Goal: Information Seeking & Learning: Learn about a topic

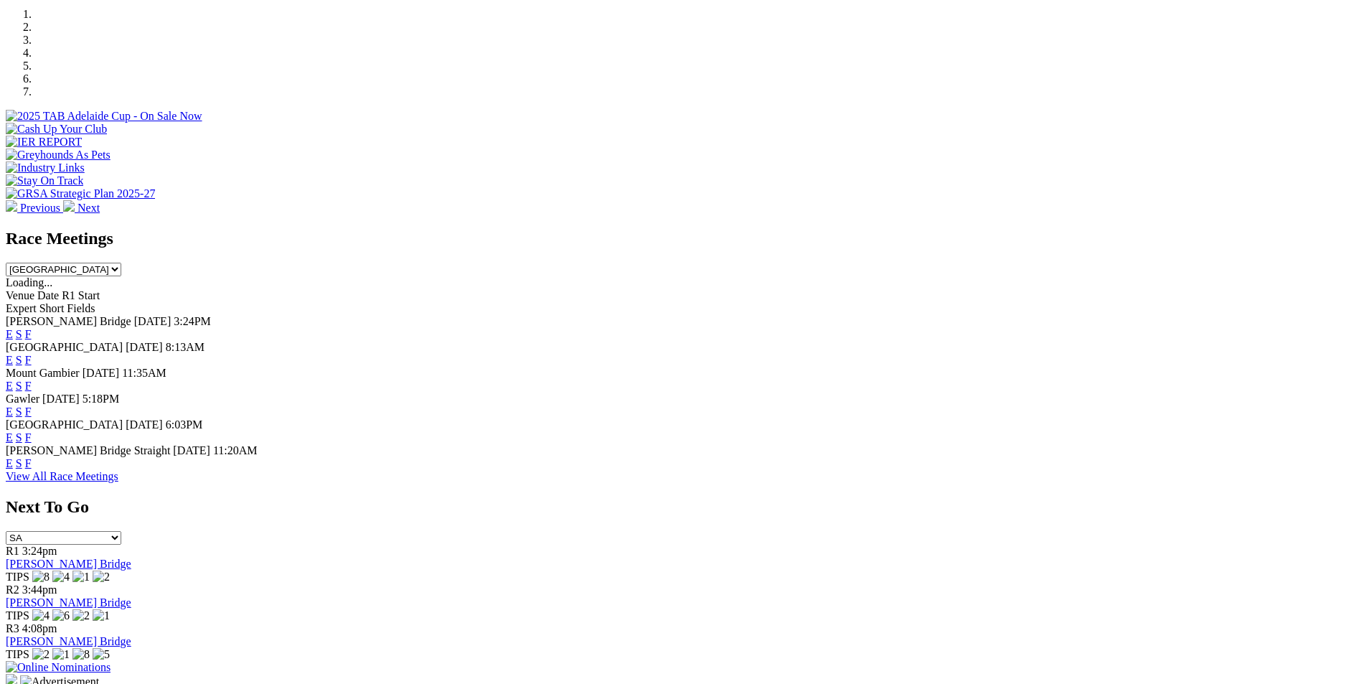
scroll to position [542, 0]
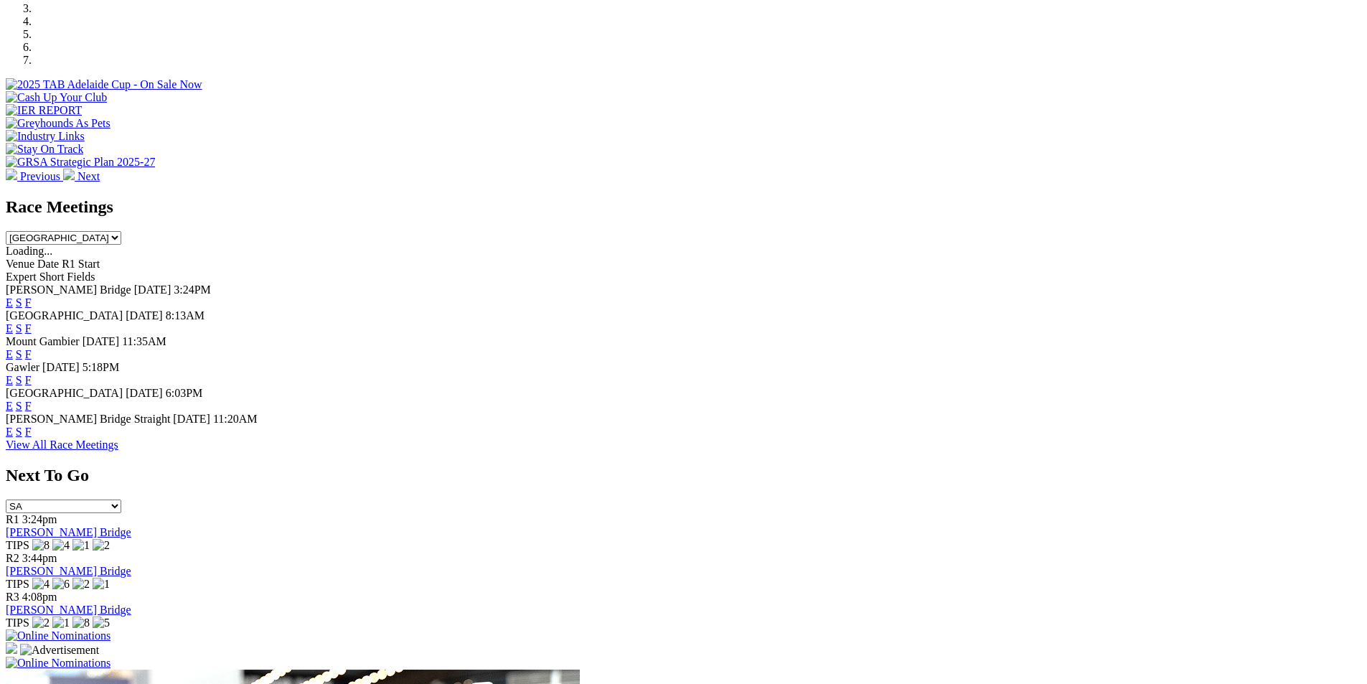
click at [13, 296] on link "E" at bounding box center [9, 302] width 7 height 12
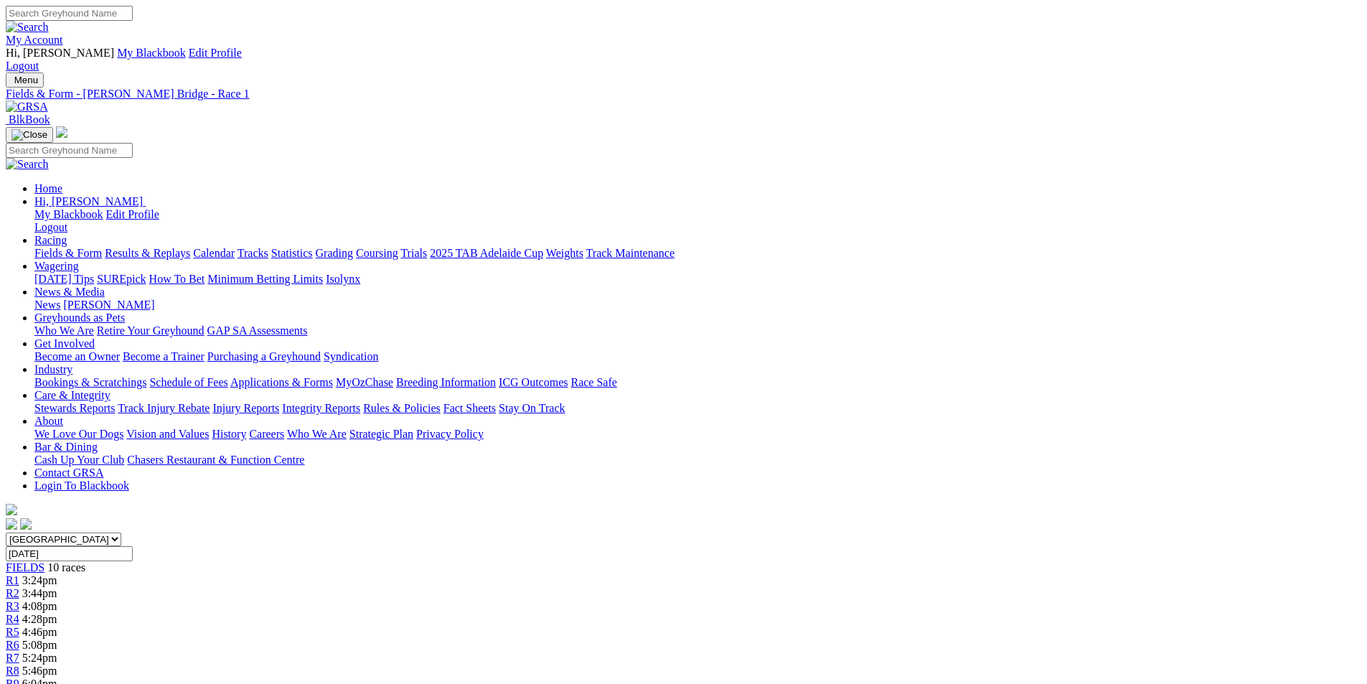
click at [544, 600] on div "R3 4:08pm" at bounding box center [684, 606] width 1356 height 13
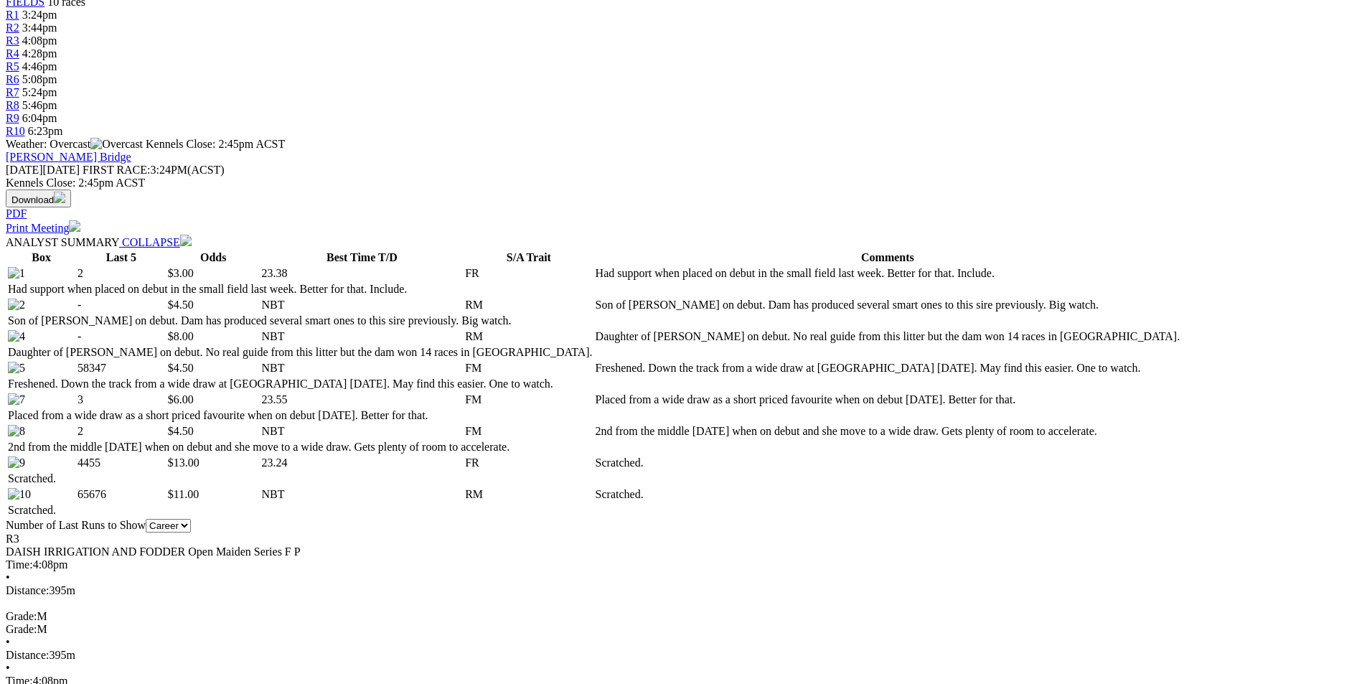
scroll to position [569, 0]
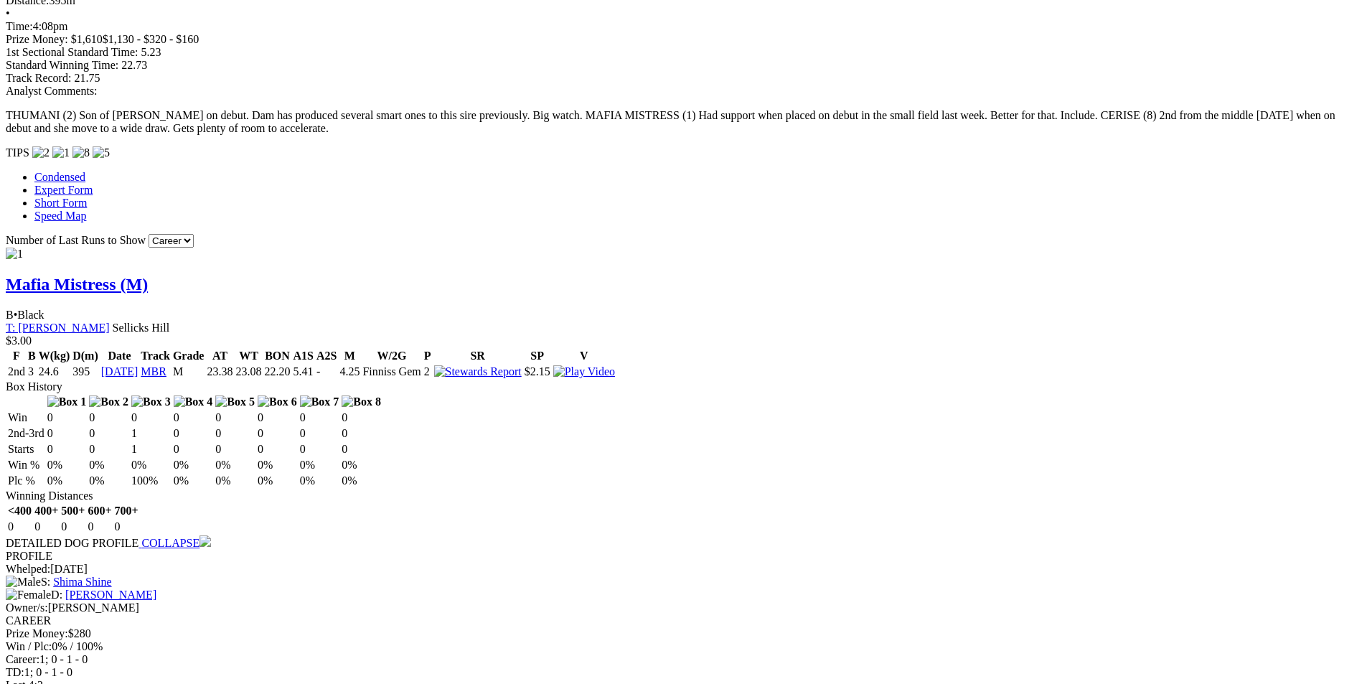
scroll to position [1224, 0]
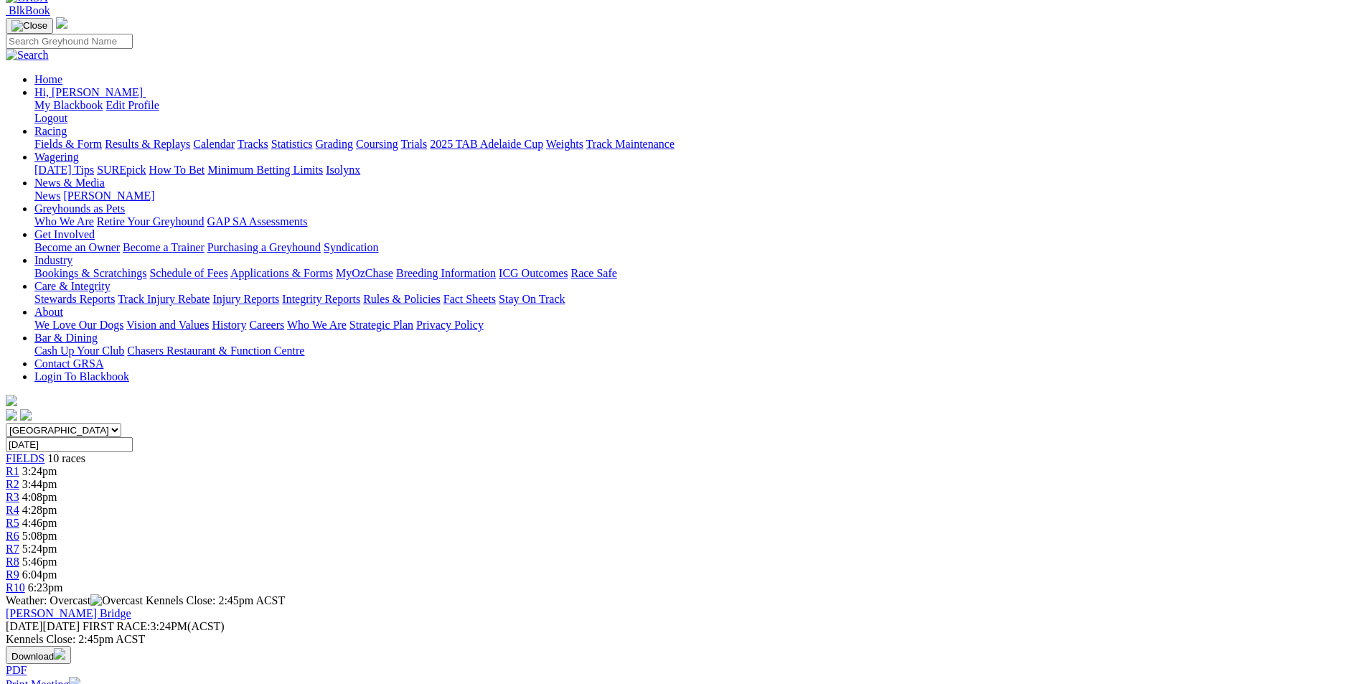
scroll to position [0, 0]
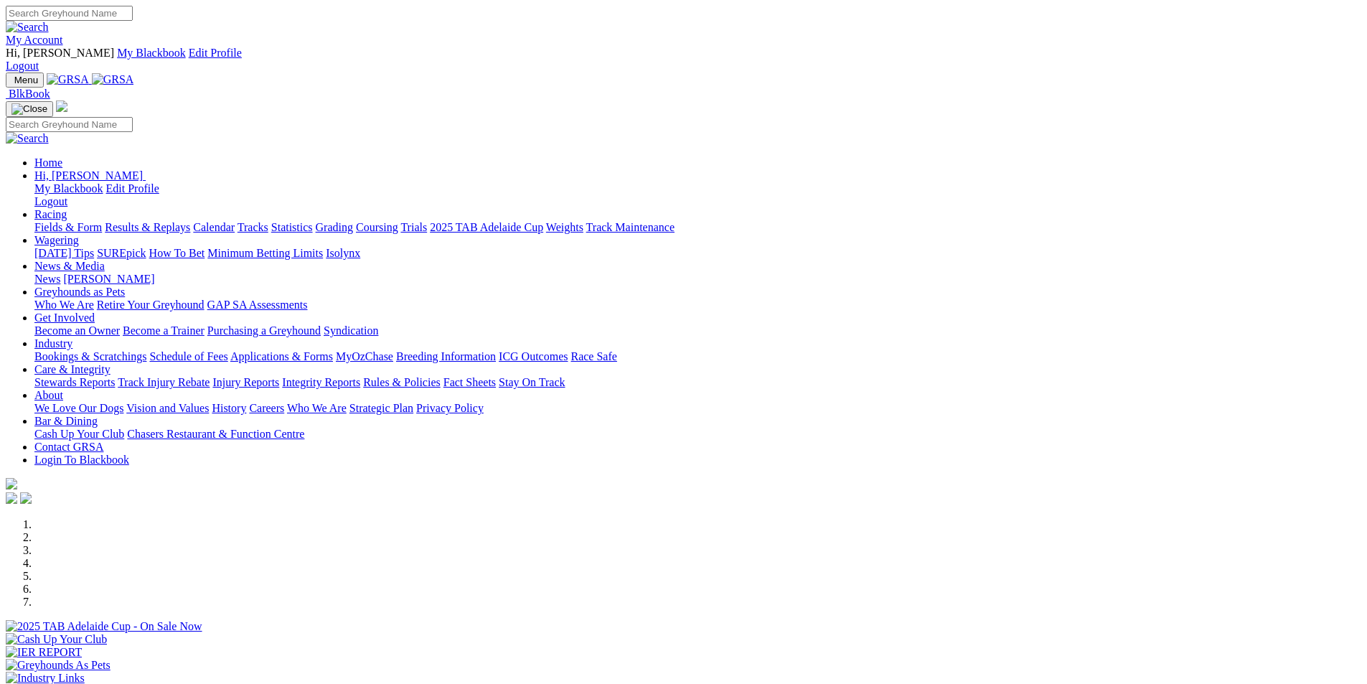
click at [313, 221] on link "Statistics" at bounding box center [292, 227] width 42 height 12
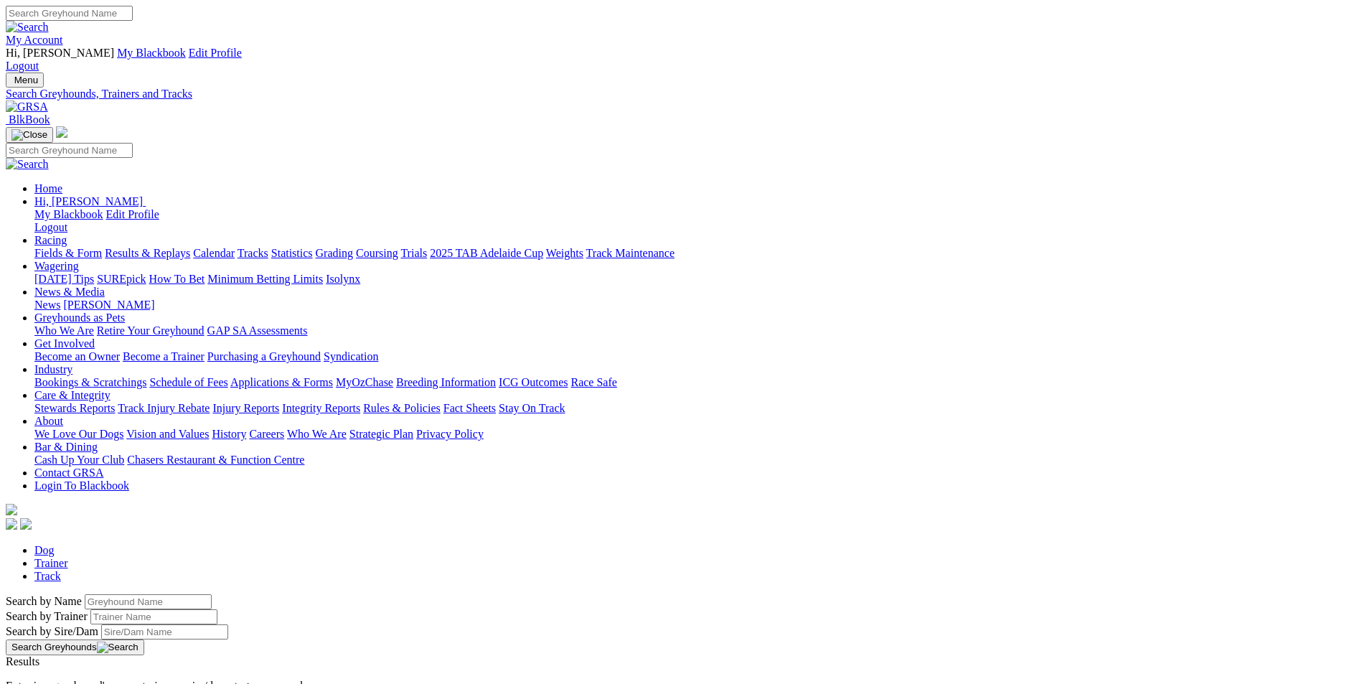
click at [212, 594] on input "Search by Greyhound name" at bounding box center [148, 601] width 127 height 15
type input "self control"
click at [144, 639] on button "Search Greyhounds" at bounding box center [75, 647] width 139 height 16
click at [62, 668] on link "Self Control" at bounding box center [34, 674] width 57 height 12
drag, startPoint x: 292, startPoint y: 245, endPoint x: 218, endPoint y: 238, distance: 74.2
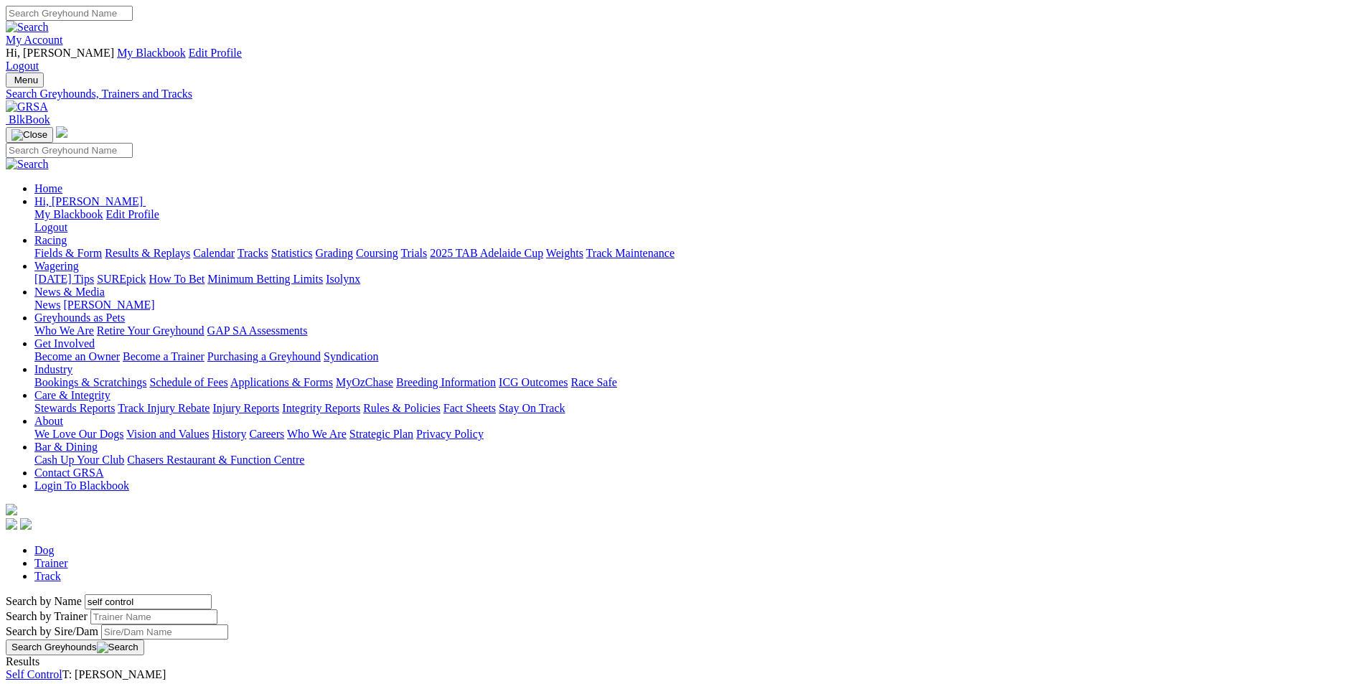
click at [218, 594] on div "Search by Name self control Search by Trainer Search by Sire/Dam Search Greyhou…" at bounding box center [684, 624] width 1356 height 61
type input "miss believer"
click at [144, 639] on button "Search Greyhounds" at bounding box center [75, 647] width 139 height 16
click at [90, 668] on link "MISS BELIEVER" at bounding box center [48, 674] width 85 height 12
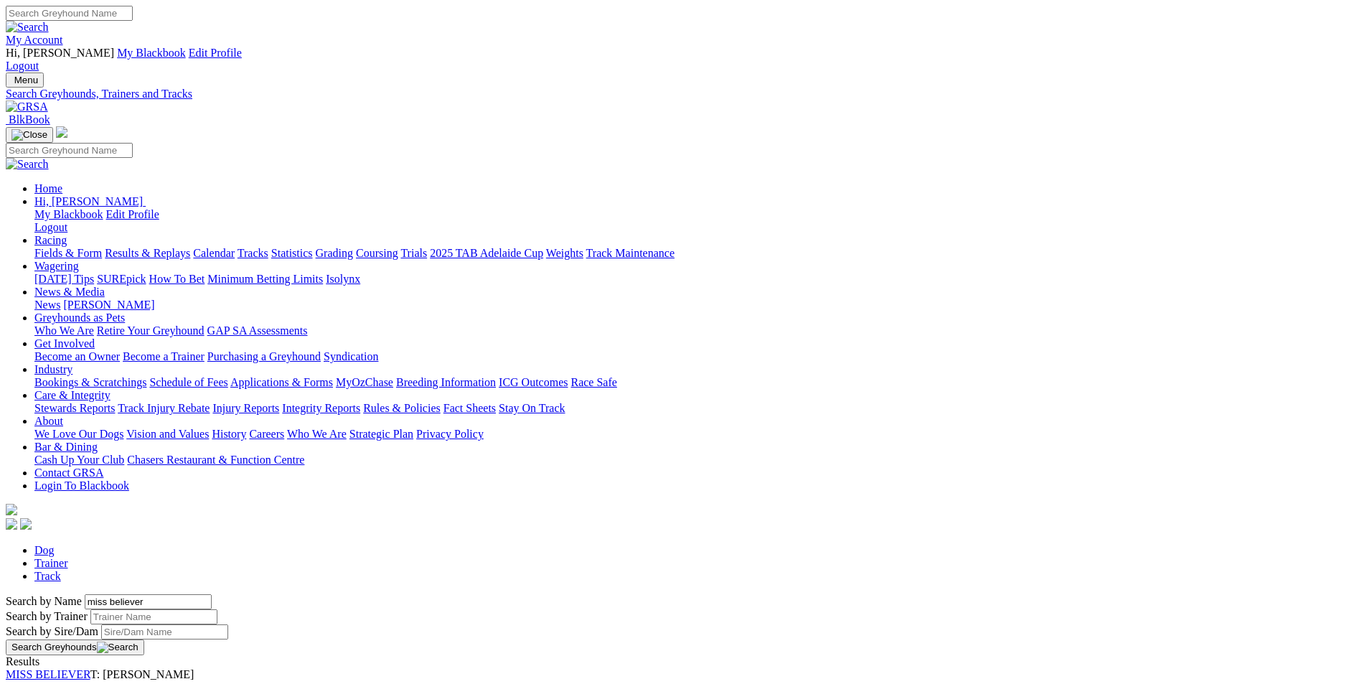
drag, startPoint x: 314, startPoint y: 240, endPoint x: 223, endPoint y: 242, distance: 91.2
click at [223, 594] on div "Search by Name miss believer Search by Trainer Search by Sire/Dam Search Greyho…" at bounding box center [684, 624] width 1356 height 61
type input "c"
type input "gravitate"
click at [144, 639] on button "Search Greyhounds" at bounding box center [75, 647] width 139 height 16
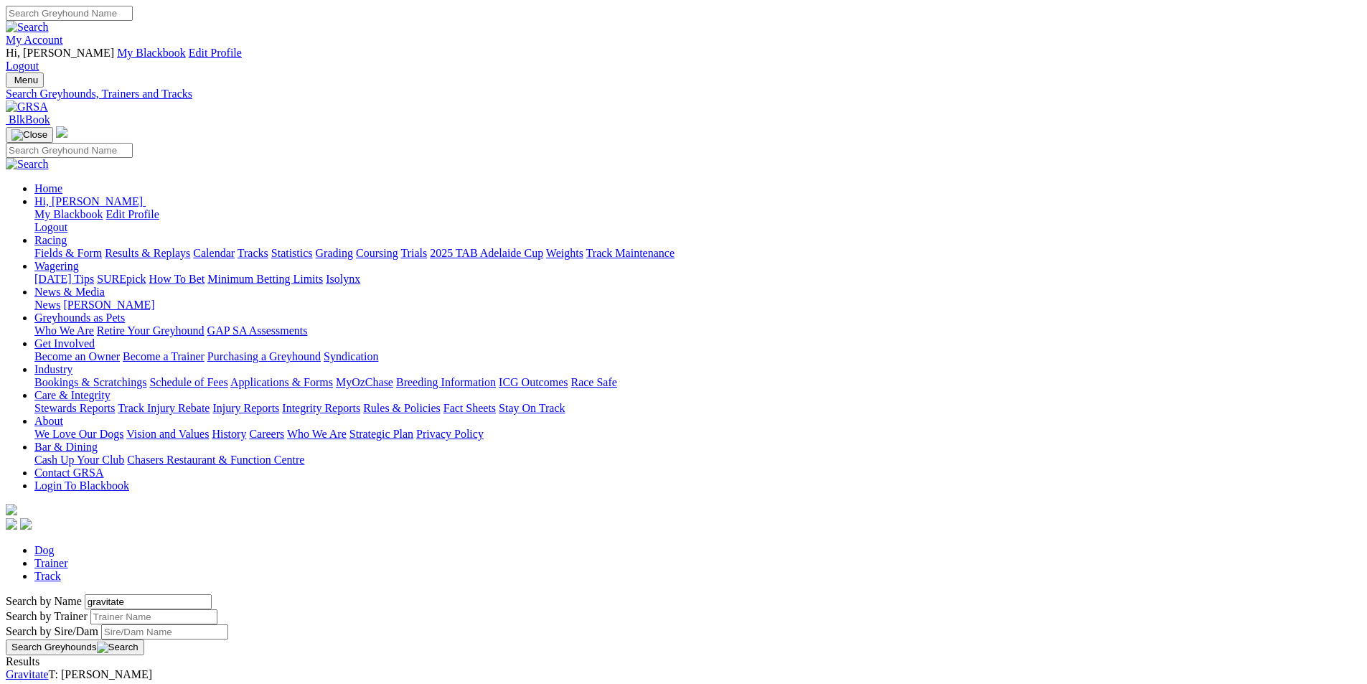
click at [49, 668] on link "Gravitate" at bounding box center [27, 674] width 43 height 12
drag, startPoint x: 288, startPoint y: 242, endPoint x: 197, endPoint y: 238, distance: 91.2
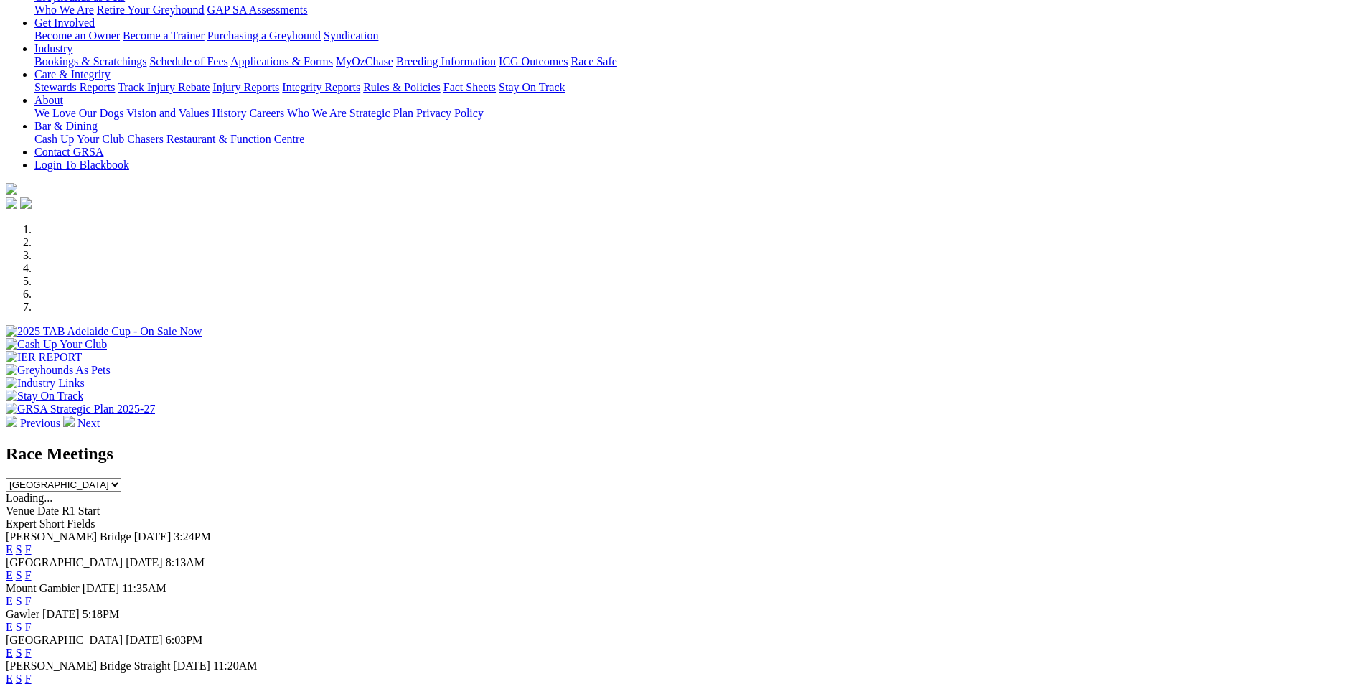
scroll to position [307, 0]
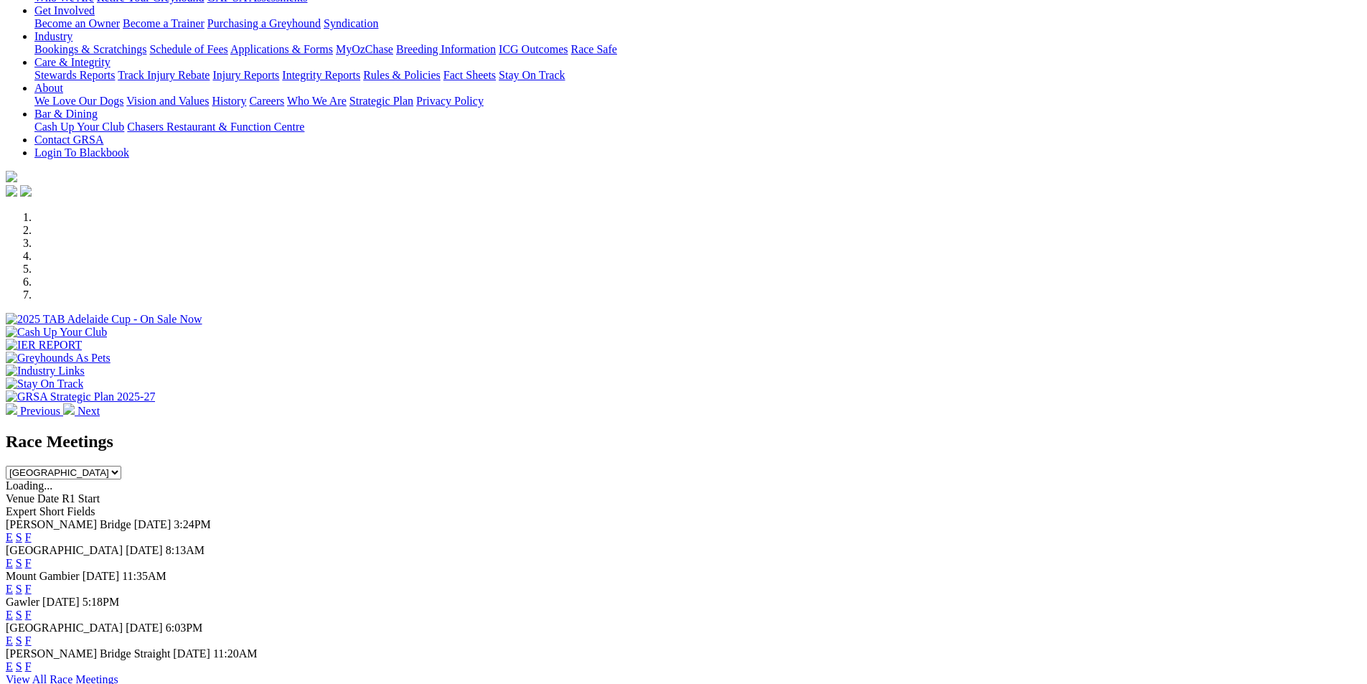
click at [13, 531] on link "E" at bounding box center [9, 537] width 7 height 12
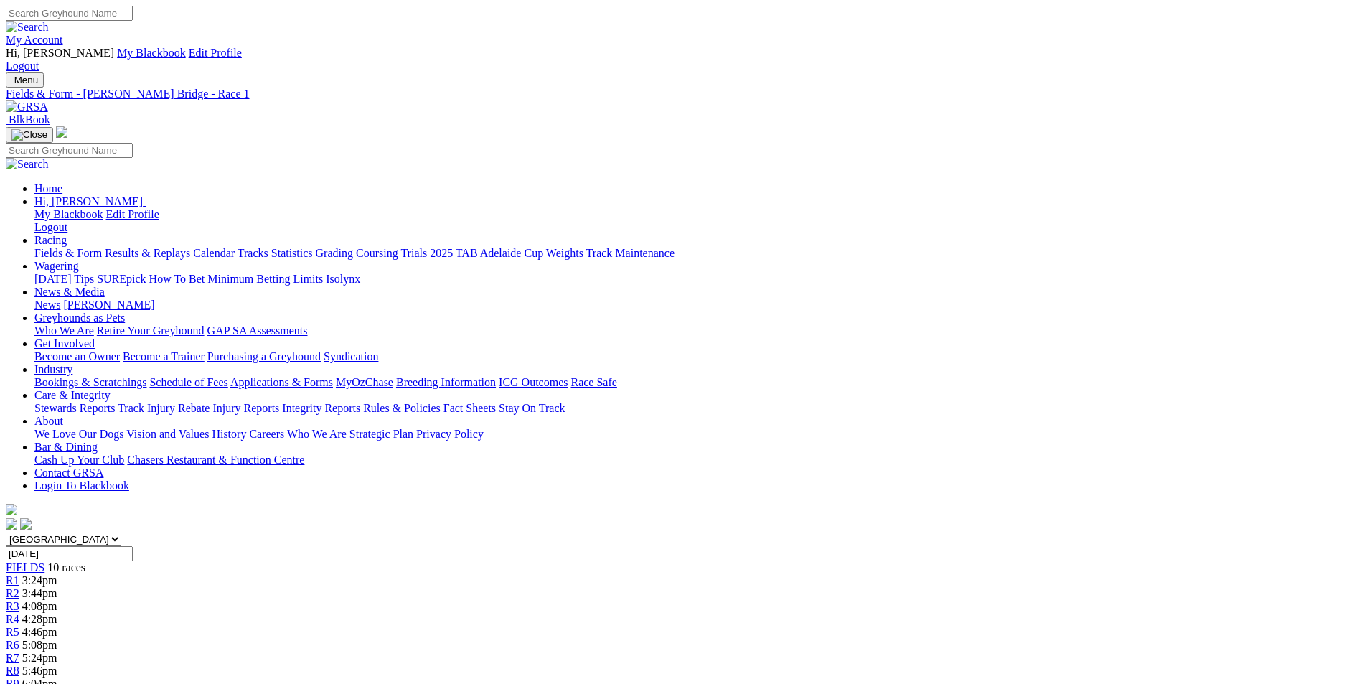
click at [764, 639] on div "R6 5:08pm" at bounding box center [684, 645] width 1356 height 13
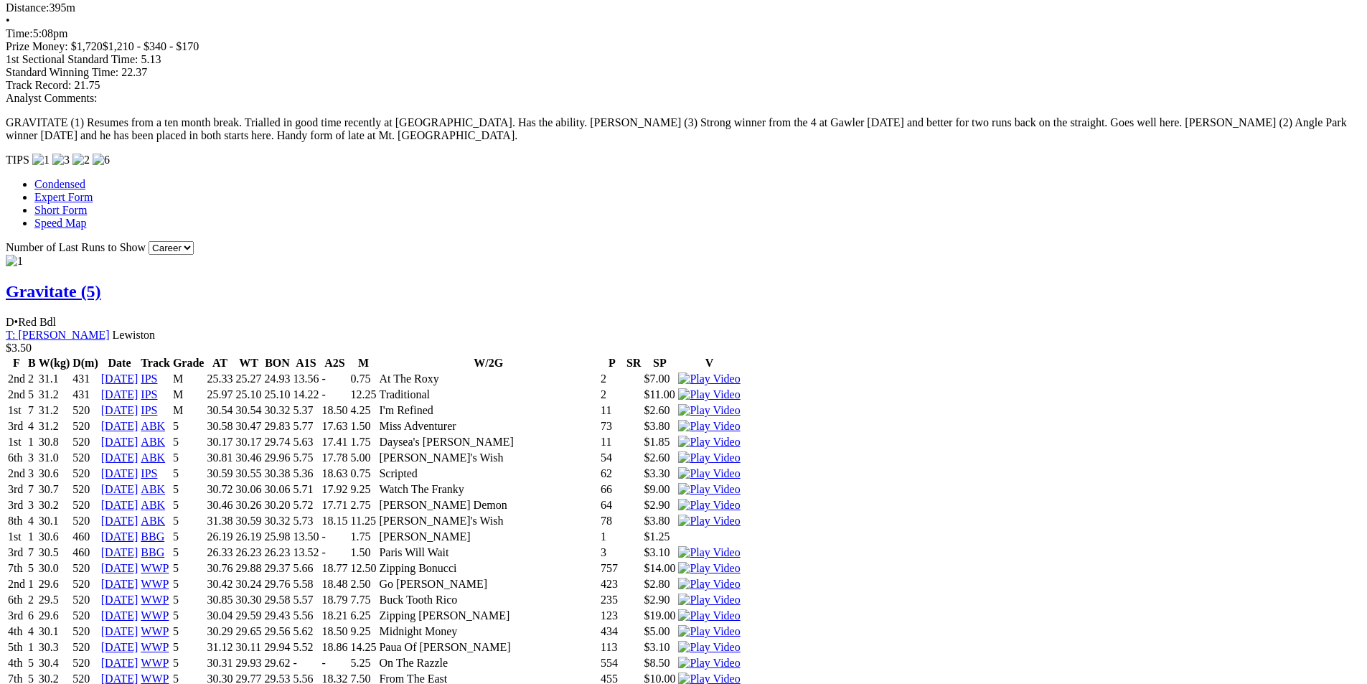
scroll to position [1300, 0]
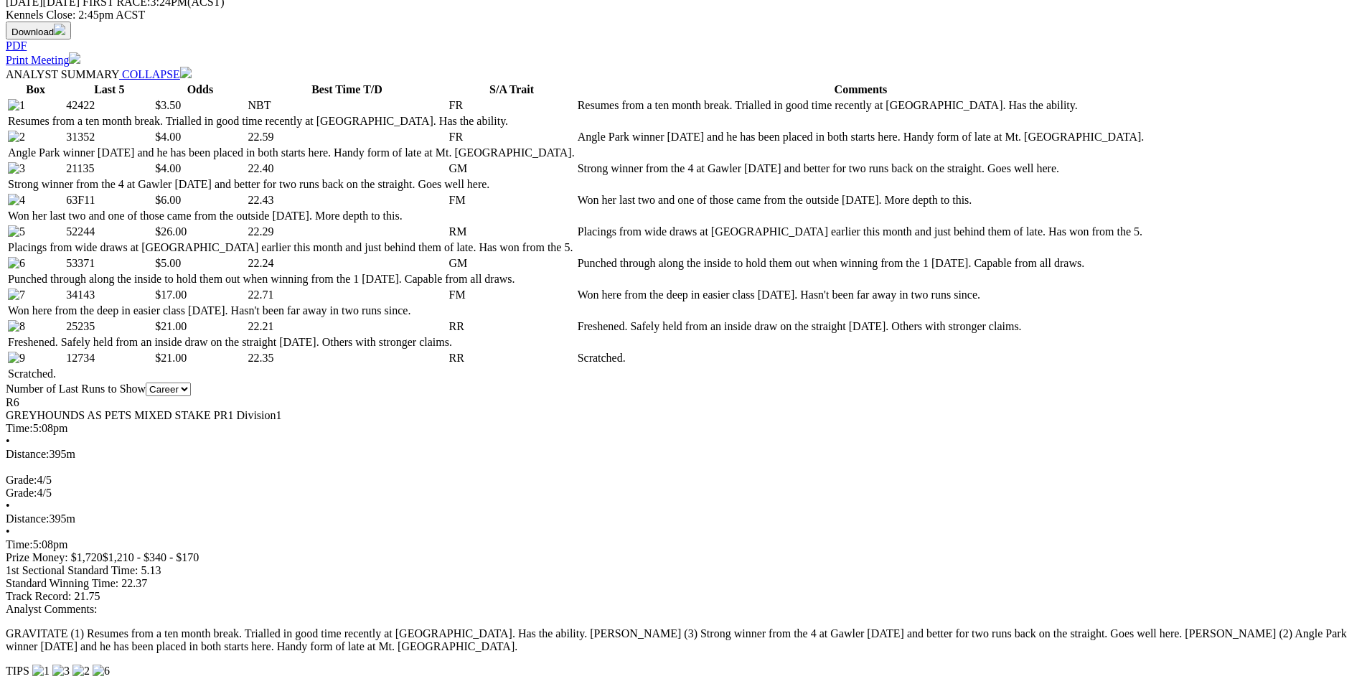
scroll to position [0, 0]
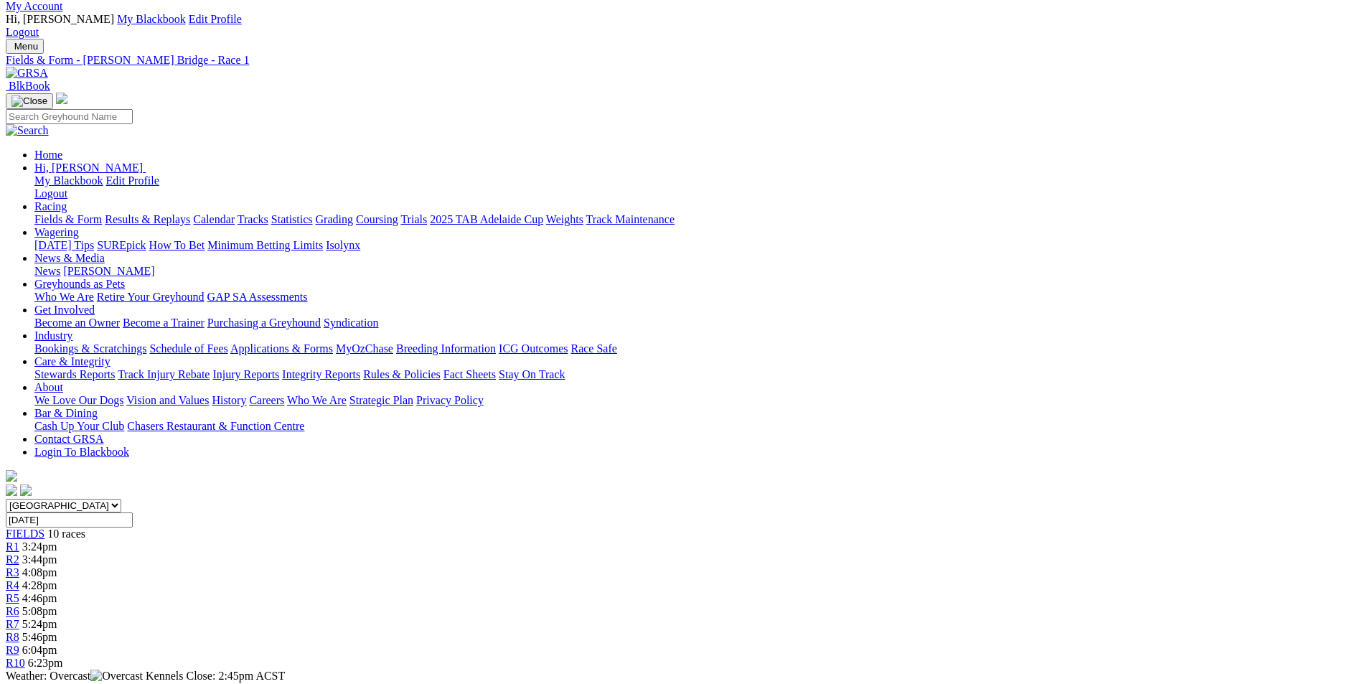
scroll to position [14, 0]
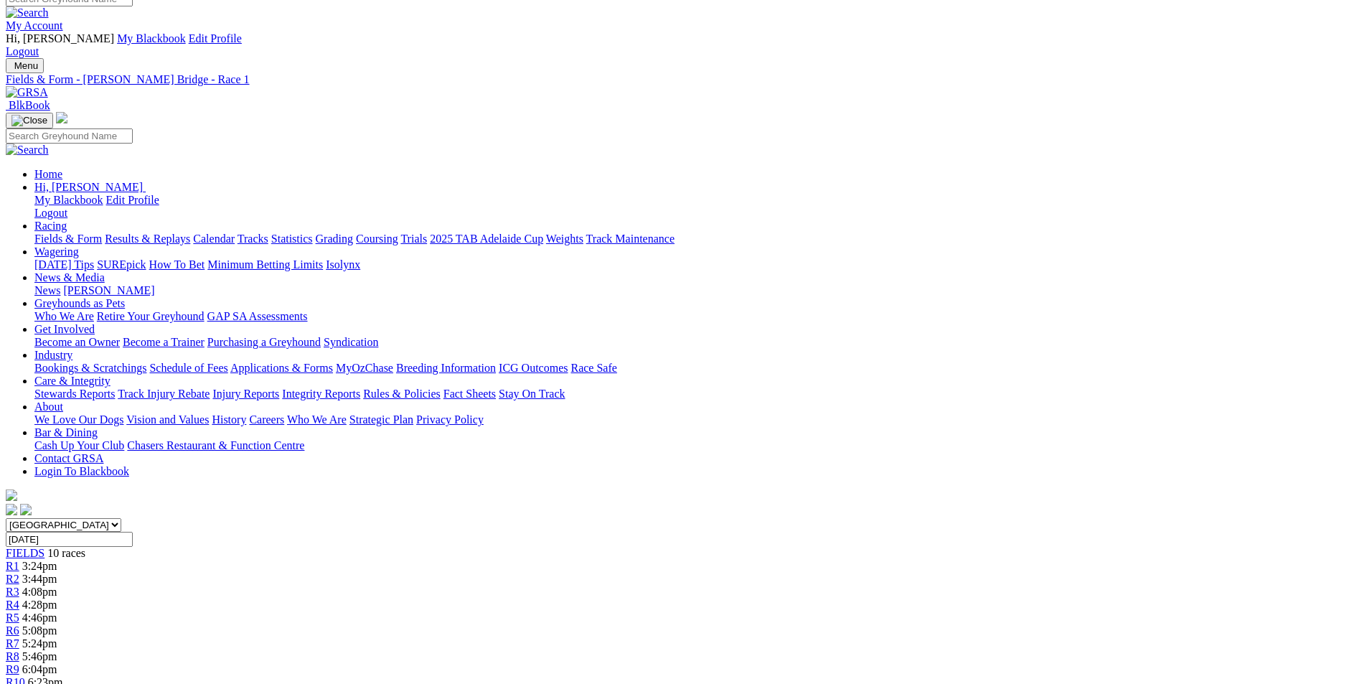
click at [63, 676] on span "6:23pm" at bounding box center [45, 682] width 35 height 12
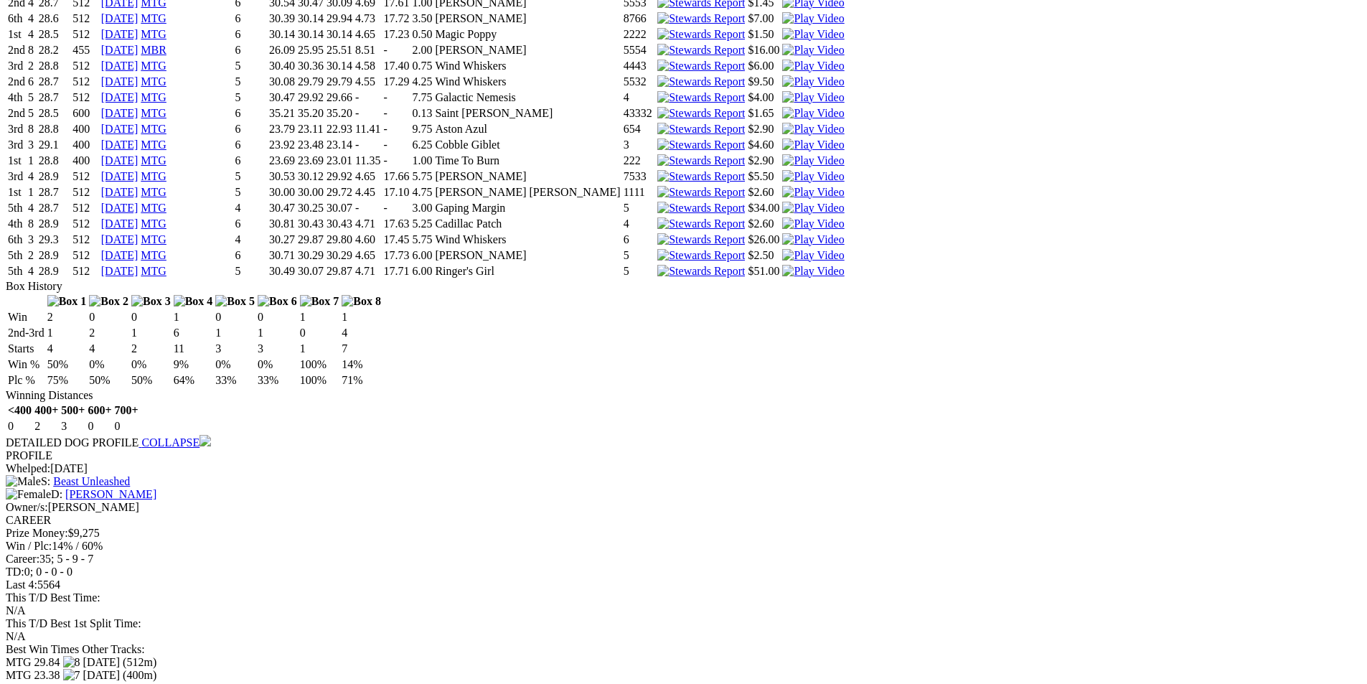
scroll to position [2779, 0]
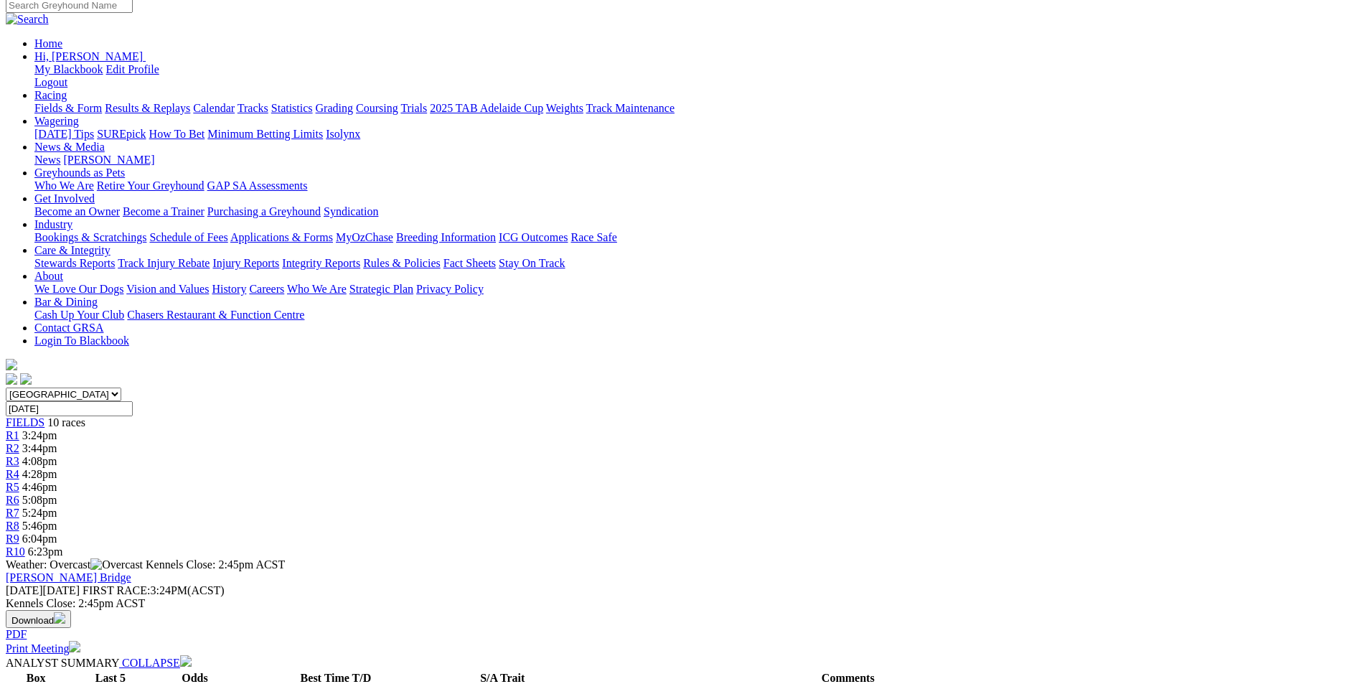
scroll to position [0, 0]
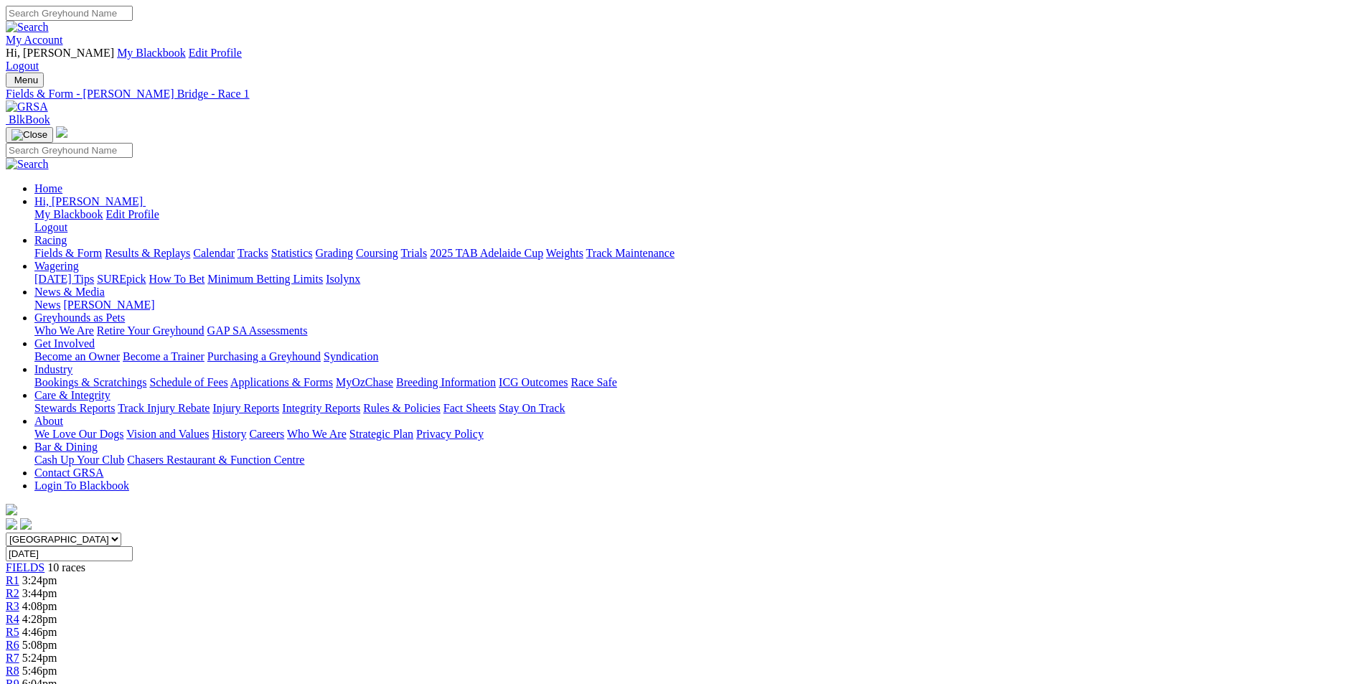
scroll to position [14, 0]
